Goal: Information Seeking & Learning: Learn about a topic

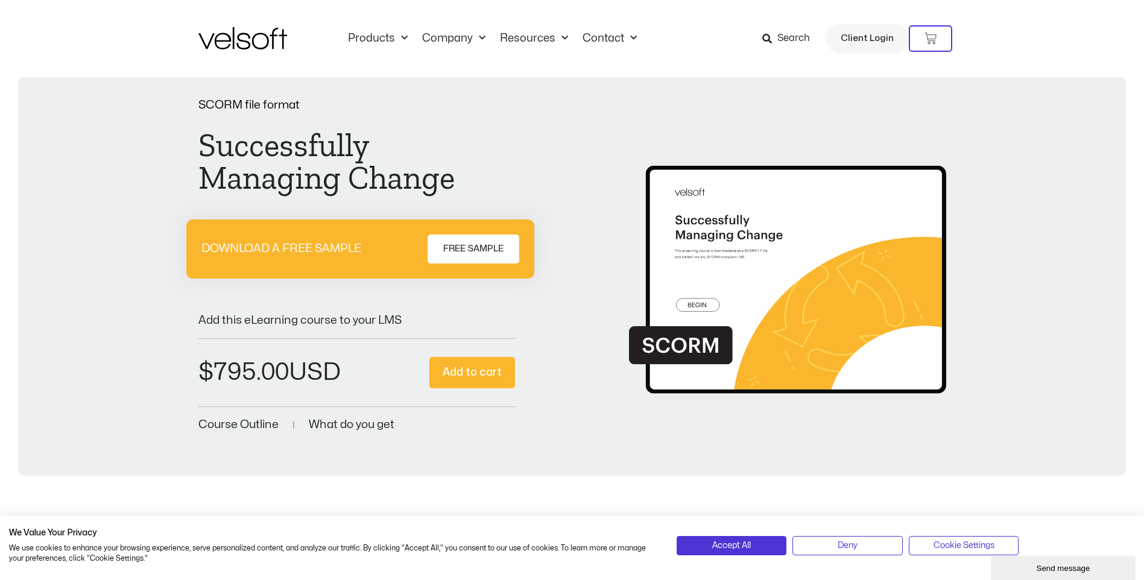
click at [33, 85] on div "SCORM file format Successfully Managing Change DOWNLOAD A FREE SAMPLE FREE SAMP…" at bounding box center [572, 276] width 1108 height 399
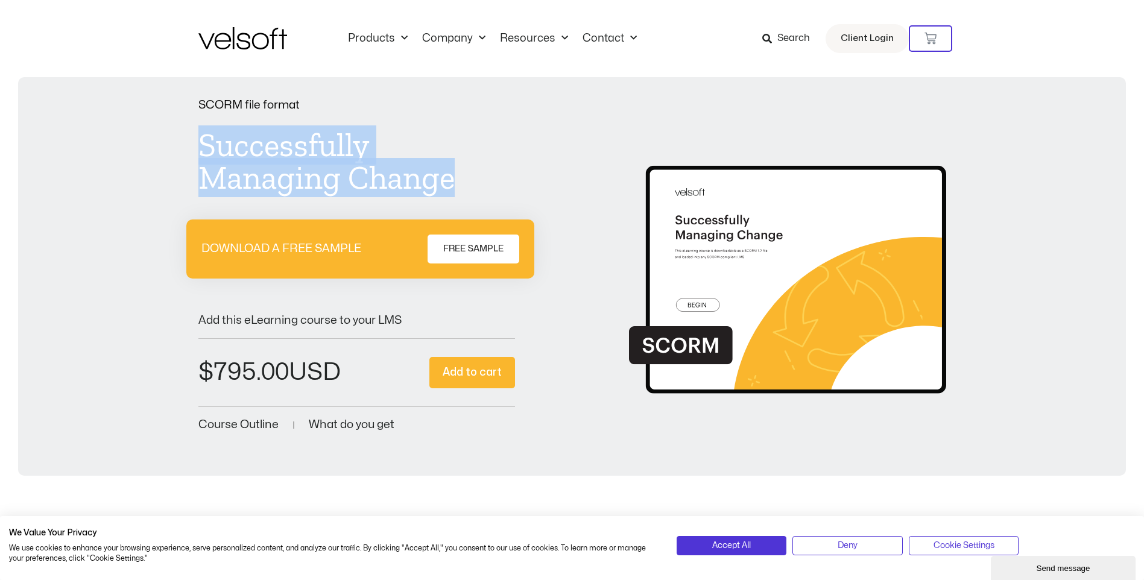
drag, startPoint x: 202, startPoint y: 141, endPoint x: 470, endPoint y: 186, distance: 272.3
click at [470, 186] on h1 "Successfully Managing Change" at bounding box center [356, 161] width 317 height 65
copy h1 "Successfully Managing Change"
